Goal: Navigation & Orientation: Go to known website

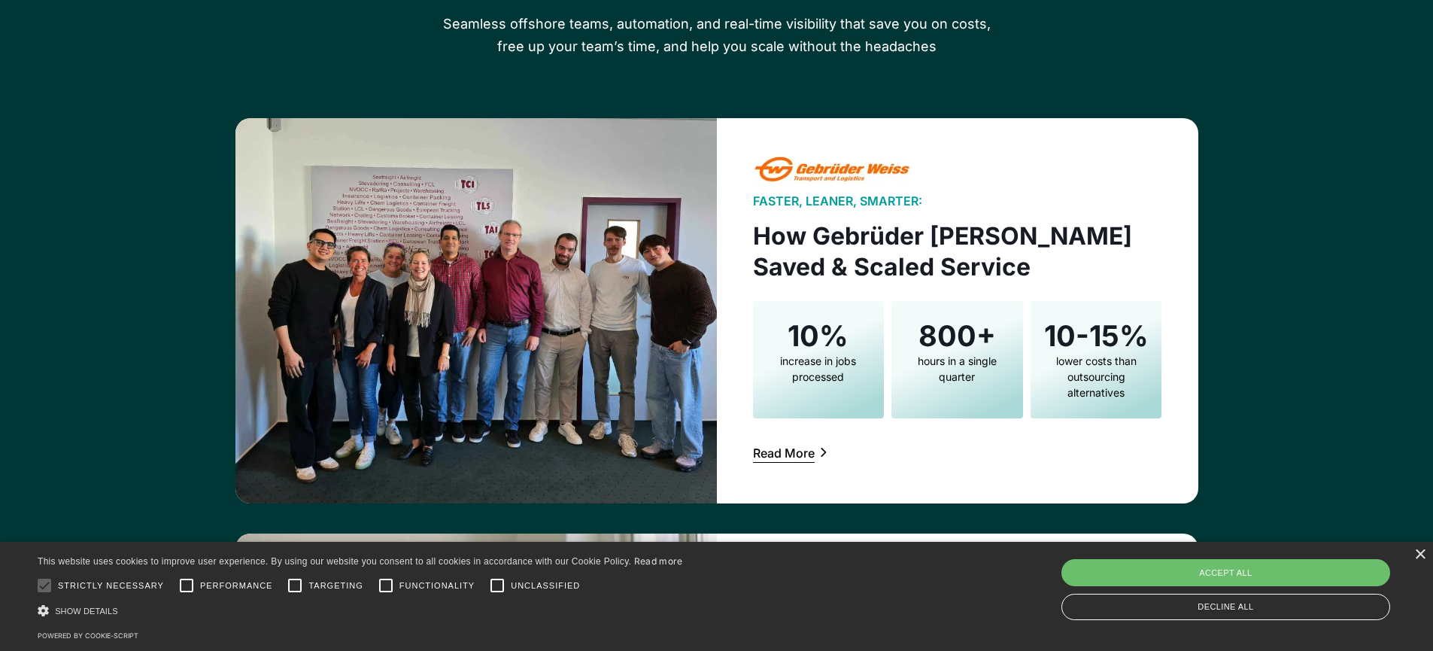
scroll to position [2382, 0]
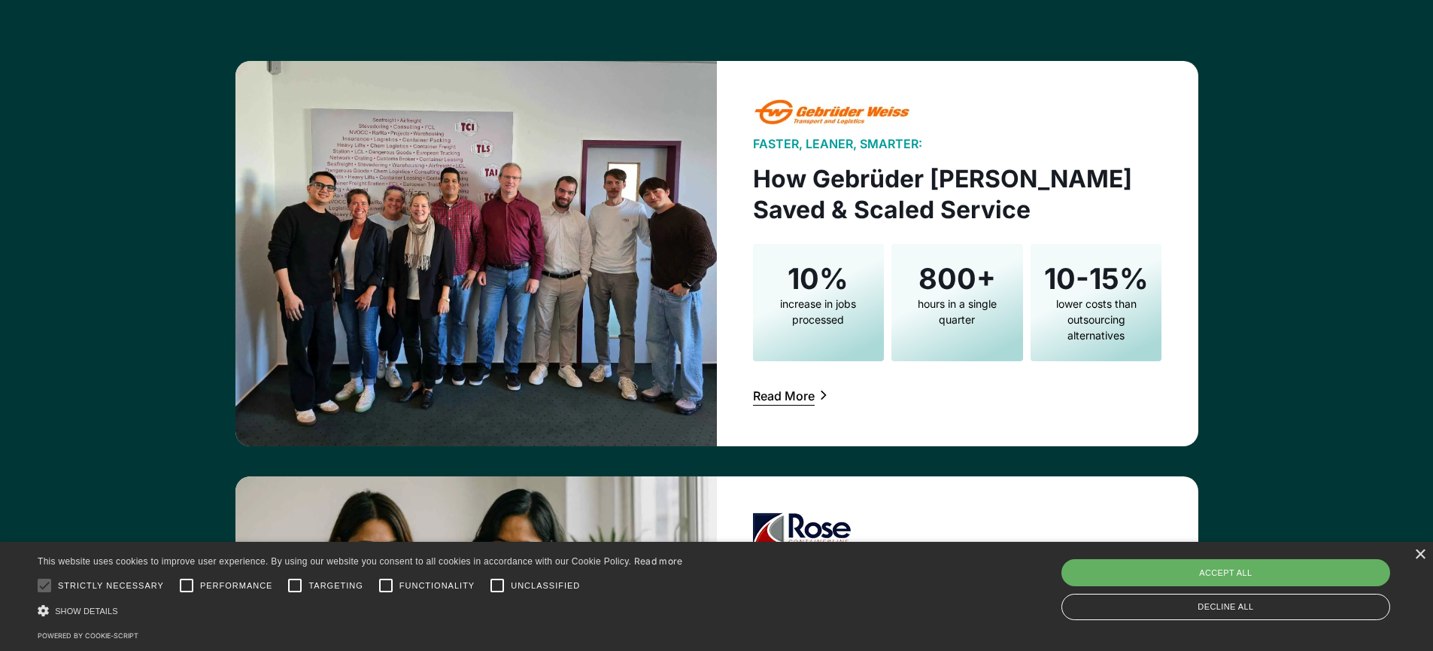
click at [1273, 571] on div "Accept all" at bounding box center [1225, 572] width 329 height 27
checkbox input "true"
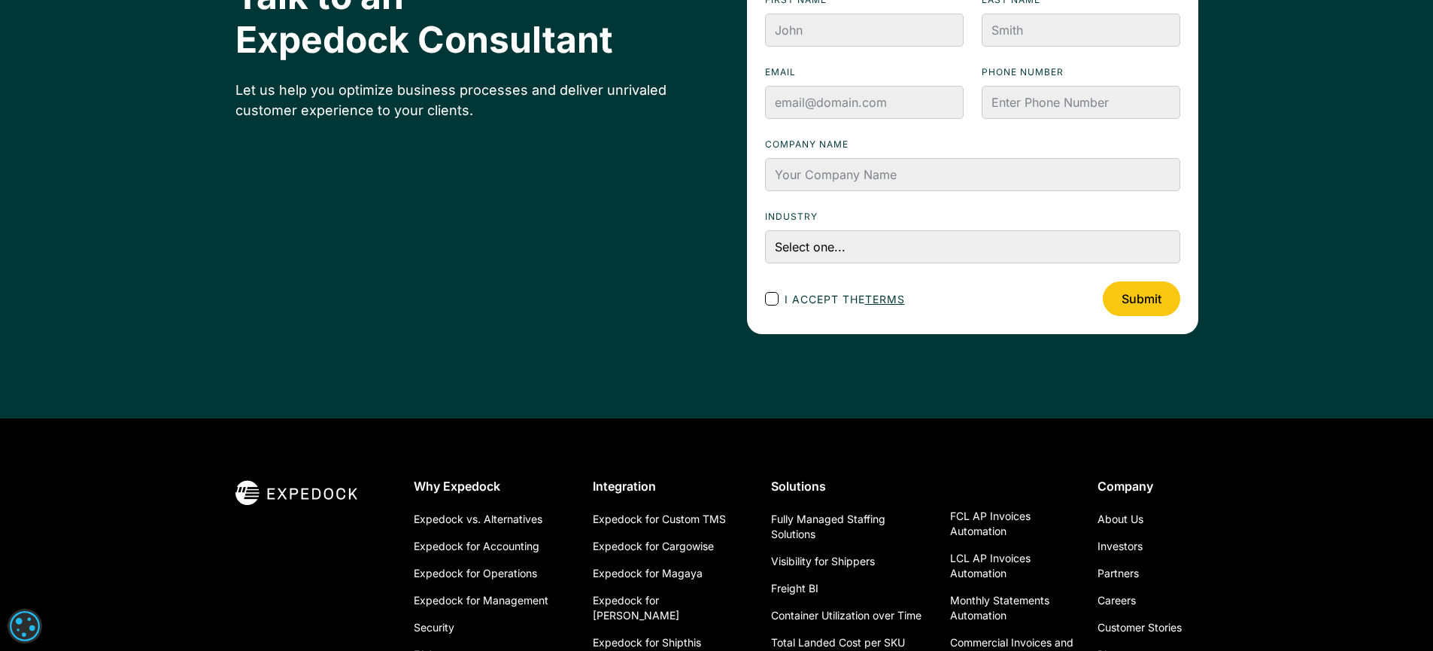
scroll to position [5415, 0]
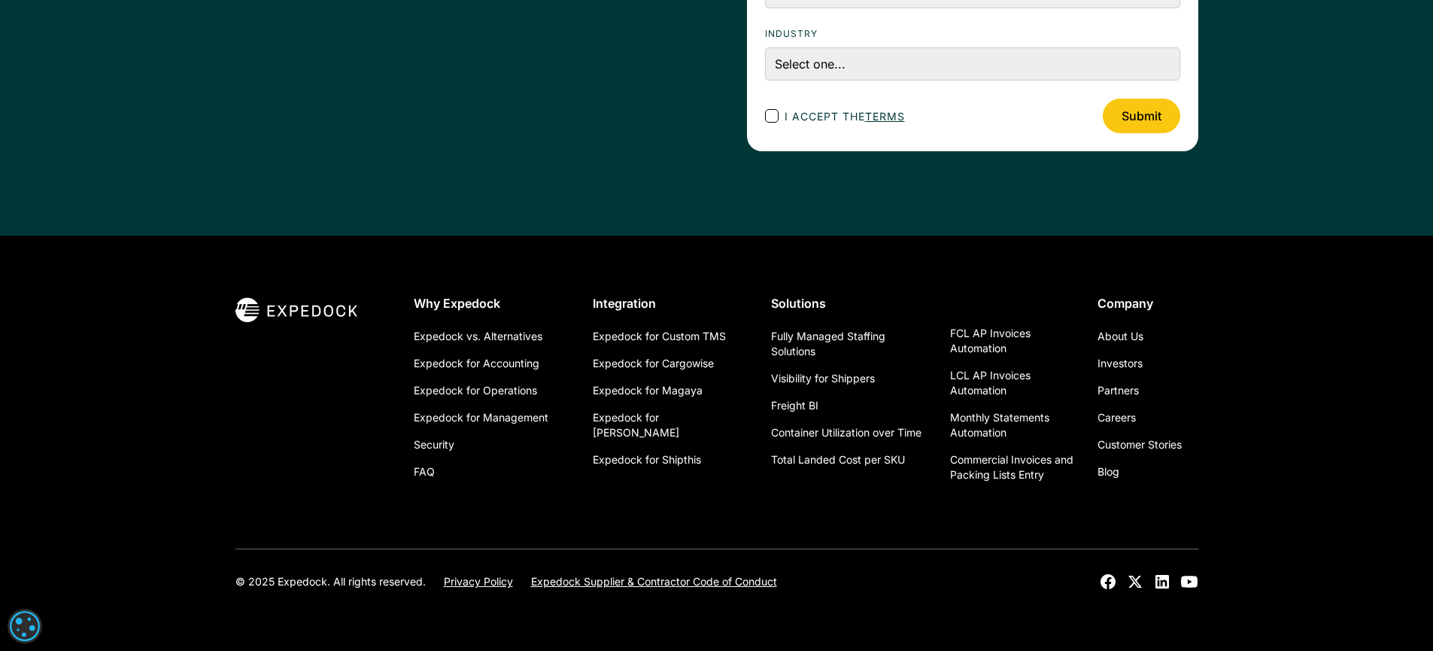
click at [1137, 581] on icon at bounding box center [1135, 581] width 18 height 18
